Goal: Information Seeking & Learning: Learn about a topic

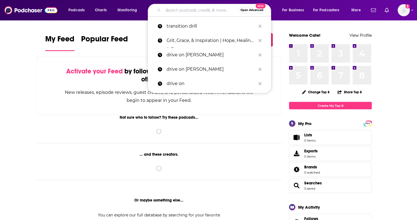
click at [172, 7] on input "Search podcasts, credits, & more..." at bounding box center [200, 10] width 75 height 9
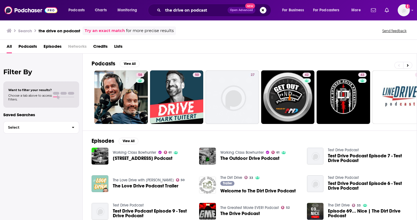
scroll to position [22, 0]
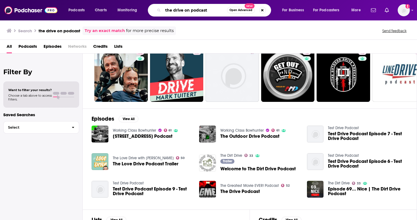
click at [207, 12] on input "the drive on podcast" at bounding box center [195, 10] width 64 height 9
drag, startPoint x: 207, startPoint y: 12, endPoint x: 190, endPoint y: 12, distance: 16.8
click at [190, 12] on input "the drive on podcast" at bounding box center [195, 10] width 64 height 9
type input "the drive on with [PERSON_NAME]"
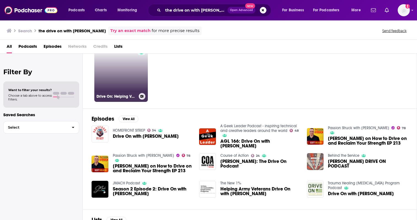
click at [125, 90] on link "Drive On: Helping Veterans Navigate PTSD & Life After Military Service" at bounding box center [120, 74] width 53 height 53
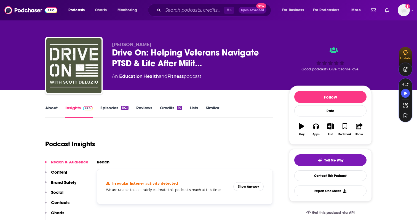
click at [113, 107] on link "Episodes 1021" at bounding box center [114, 111] width 28 height 13
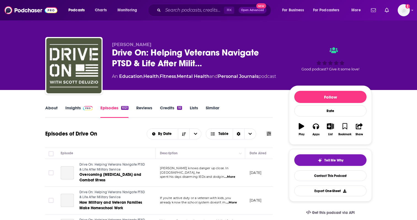
click at [84, 104] on div "About Insights Episodes 1021 Reviews Credits 10 Lists Similar" at bounding box center [158, 111] width 227 height 14
click at [81, 109] on span at bounding box center [87, 107] width 12 height 5
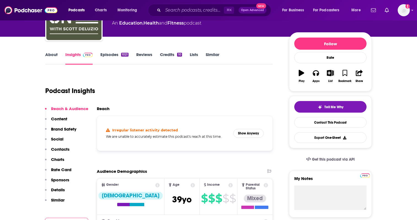
scroll to position [68, 0]
